Goal: Task Accomplishment & Management: Manage account settings

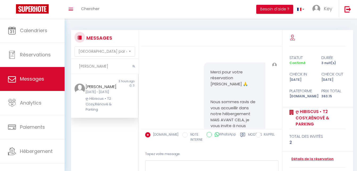
select select "message"
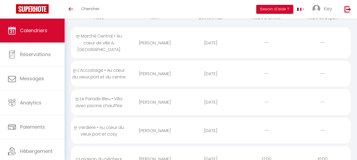
scroll to position [108, 0]
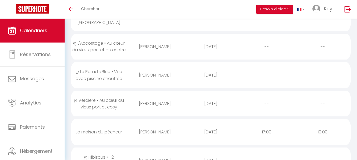
click at [163, 44] on div "Ludivine Hérin" at bounding box center [155, 46] width 56 height 17
select select "0"
select select "1"
select select
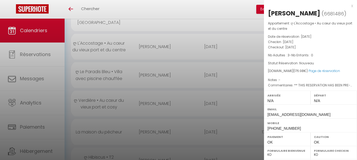
click at [166, 45] on div at bounding box center [178, 80] width 357 height 160
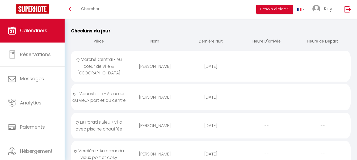
scroll to position [54, 0]
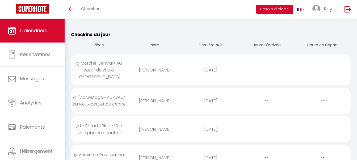
click at [164, 70] on div "Thierry Plaire" at bounding box center [155, 69] width 56 height 17
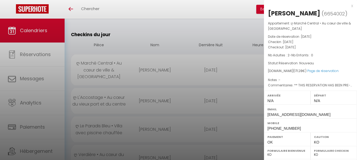
click at [164, 70] on div at bounding box center [178, 80] width 357 height 160
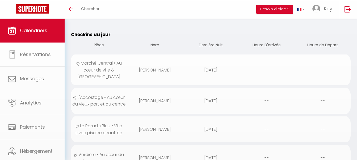
scroll to position [108, 0]
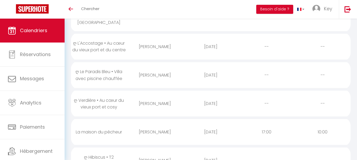
click at [158, 99] on div "Tanielian Alexandre" at bounding box center [155, 103] width 56 height 17
select select "23274"
